Goal: Task Accomplishment & Management: Complete application form

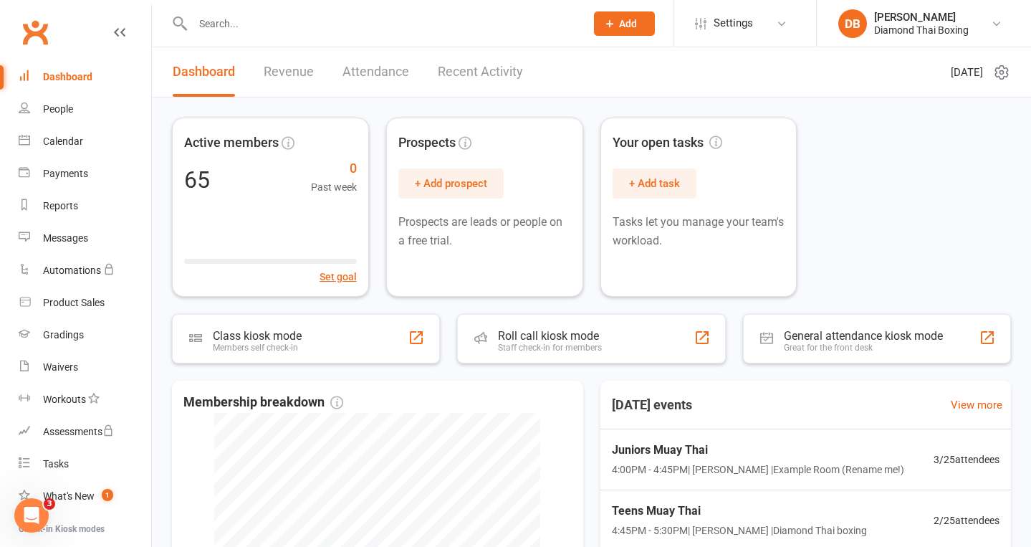
click at [629, 29] on button "Add" at bounding box center [624, 23] width 61 height 24
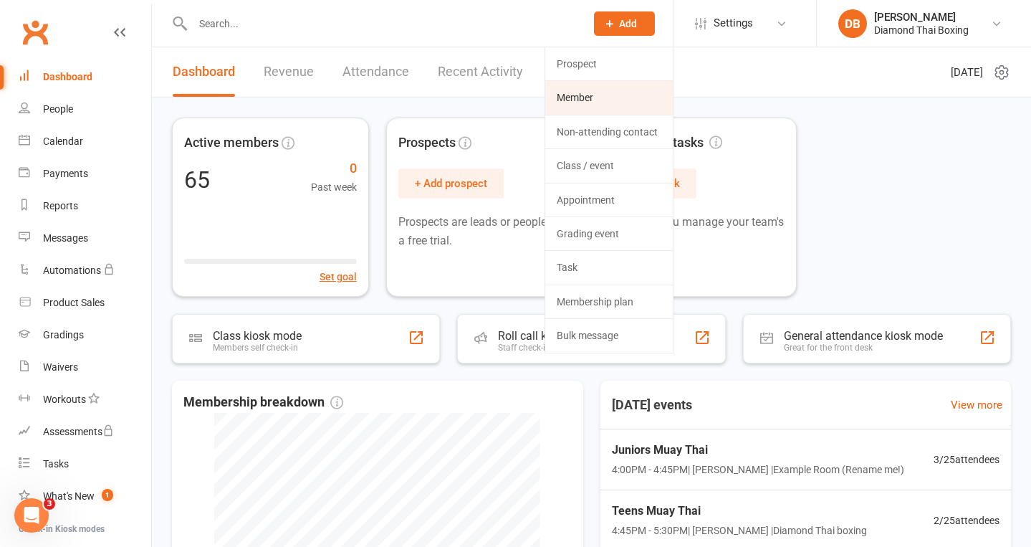
click at [580, 95] on link "Member" at bounding box center [609, 97] width 128 height 33
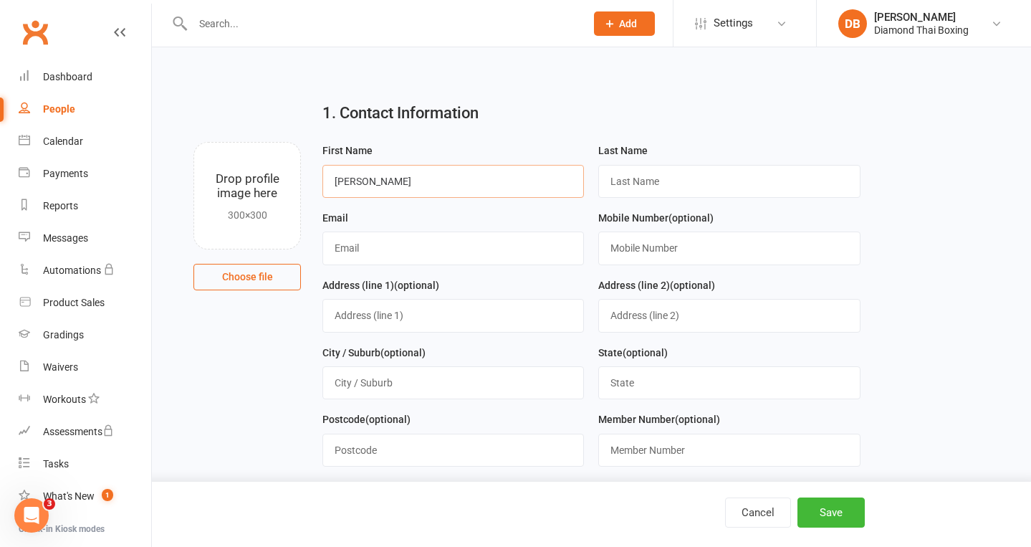
type input "[PERSON_NAME]"
type input "kaivelata"
type input "[EMAIL_ADDRESS][DOMAIN_NAME]"
type input "0467701769"
click at [834, 516] on button "Save" at bounding box center [830, 512] width 67 height 30
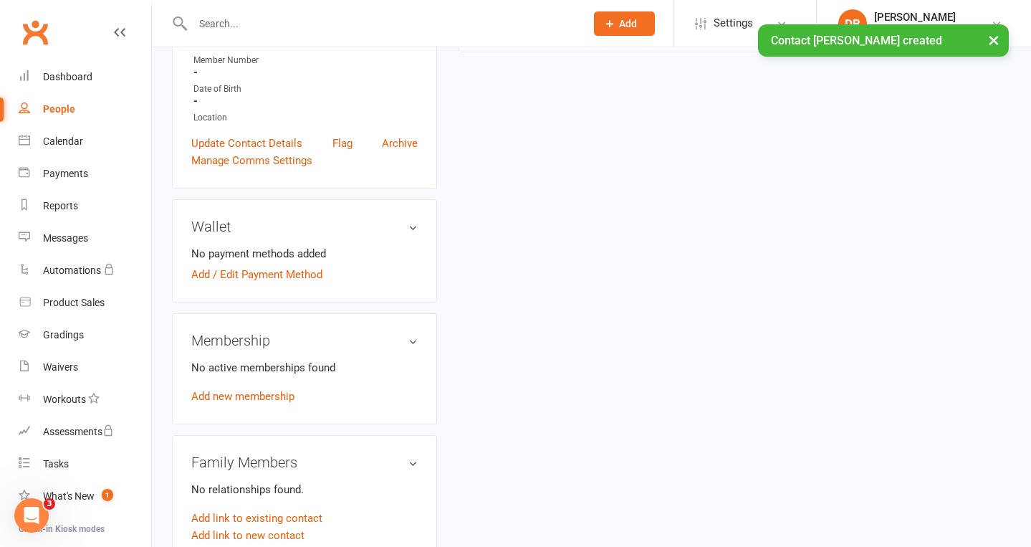
scroll to position [311, 0]
click at [276, 391] on link "Add new membership" at bounding box center [242, 394] width 103 height 13
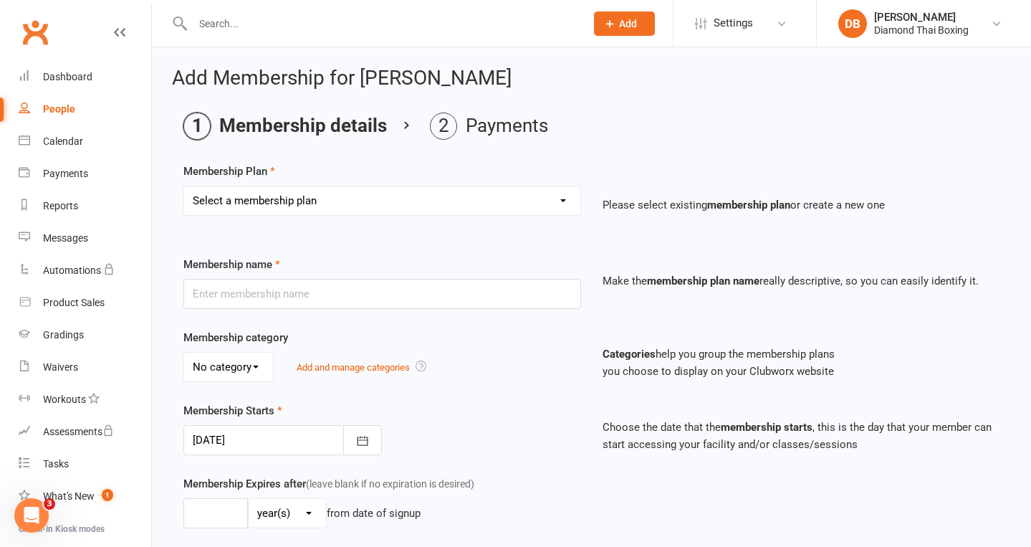
select select "2"
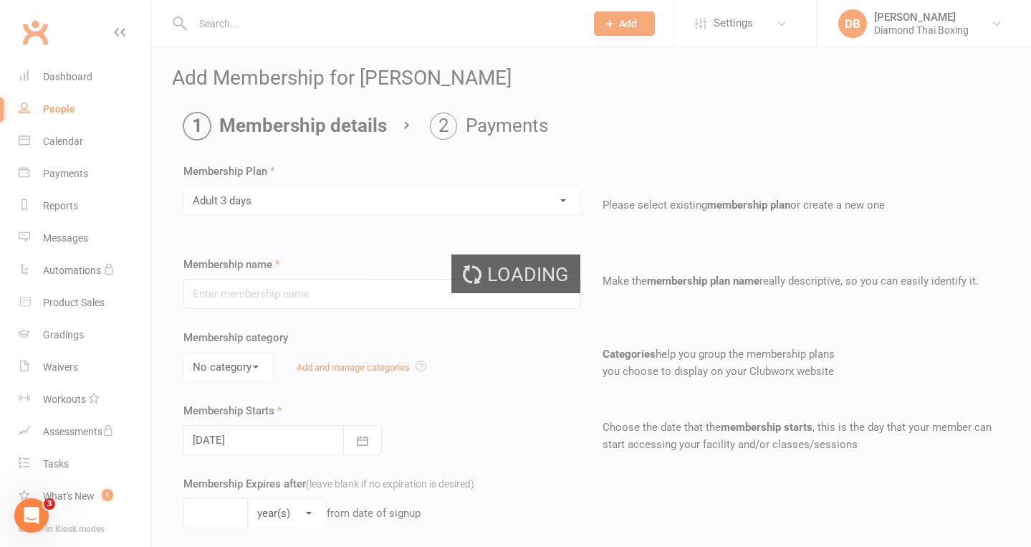
type input "Adult 3 days"
select select "0"
type input "0"
type input "3"
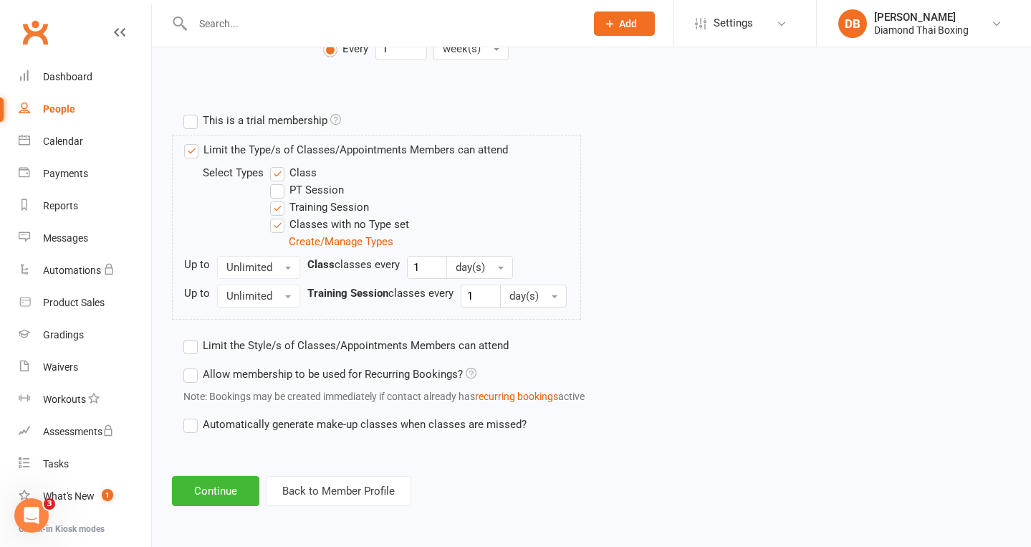
scroll to position [647, 0]
click at [231, 477] on button "Continue" at bounding box center [215, 491] width 87 height 30
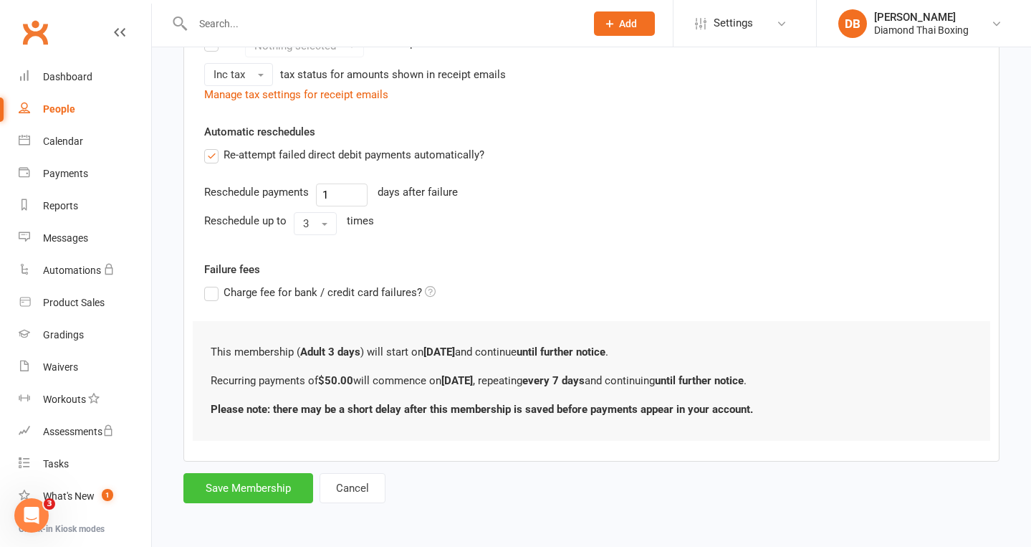
scroll to position [507, 0]
click at [246, 476] on button "Save Membership" at bounding box center [248, 488] width 130 height 30
